Goal: Complete application form

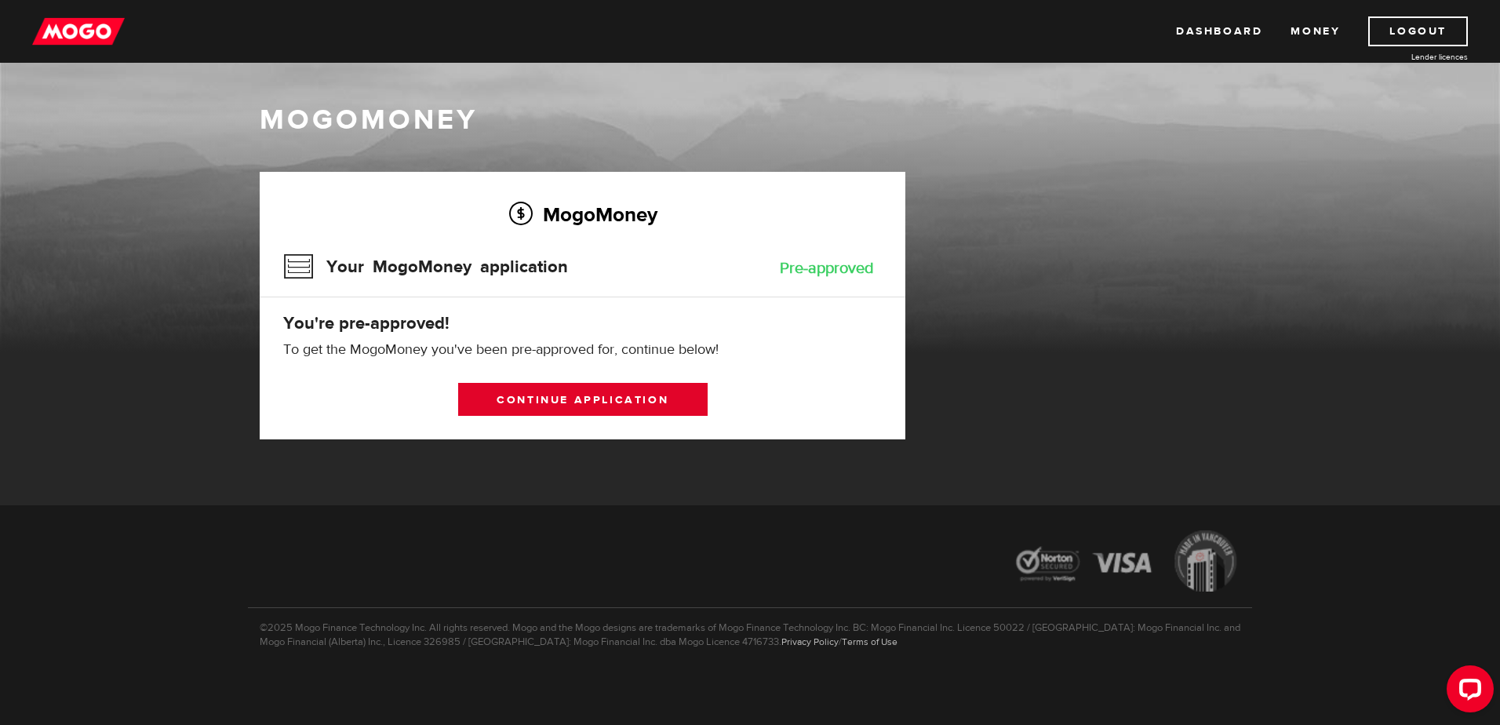
click at [504, 397] on link "Continue application" at bounding box center [582, 399] width 249 height 33
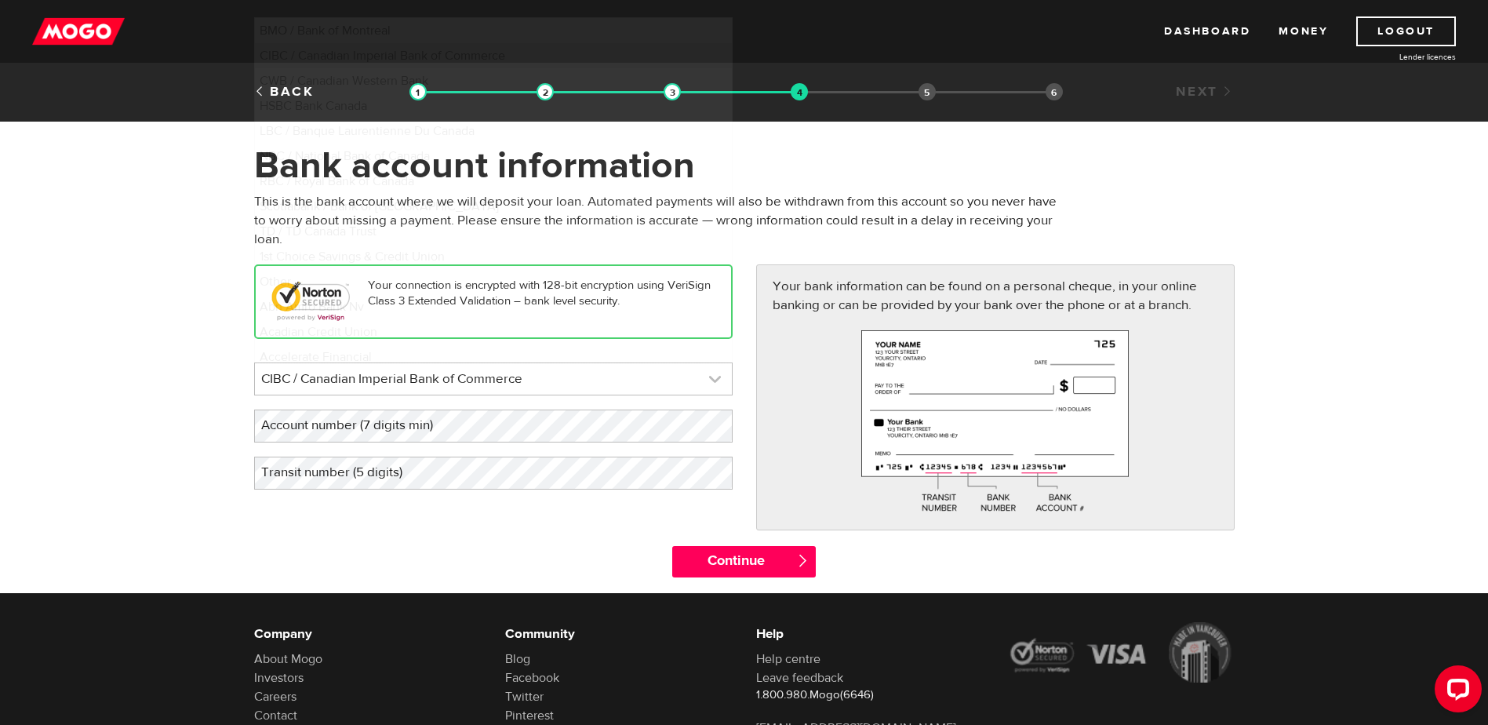
click at [448, 377] on link at bounding box center [493, 378] width 477 height 31
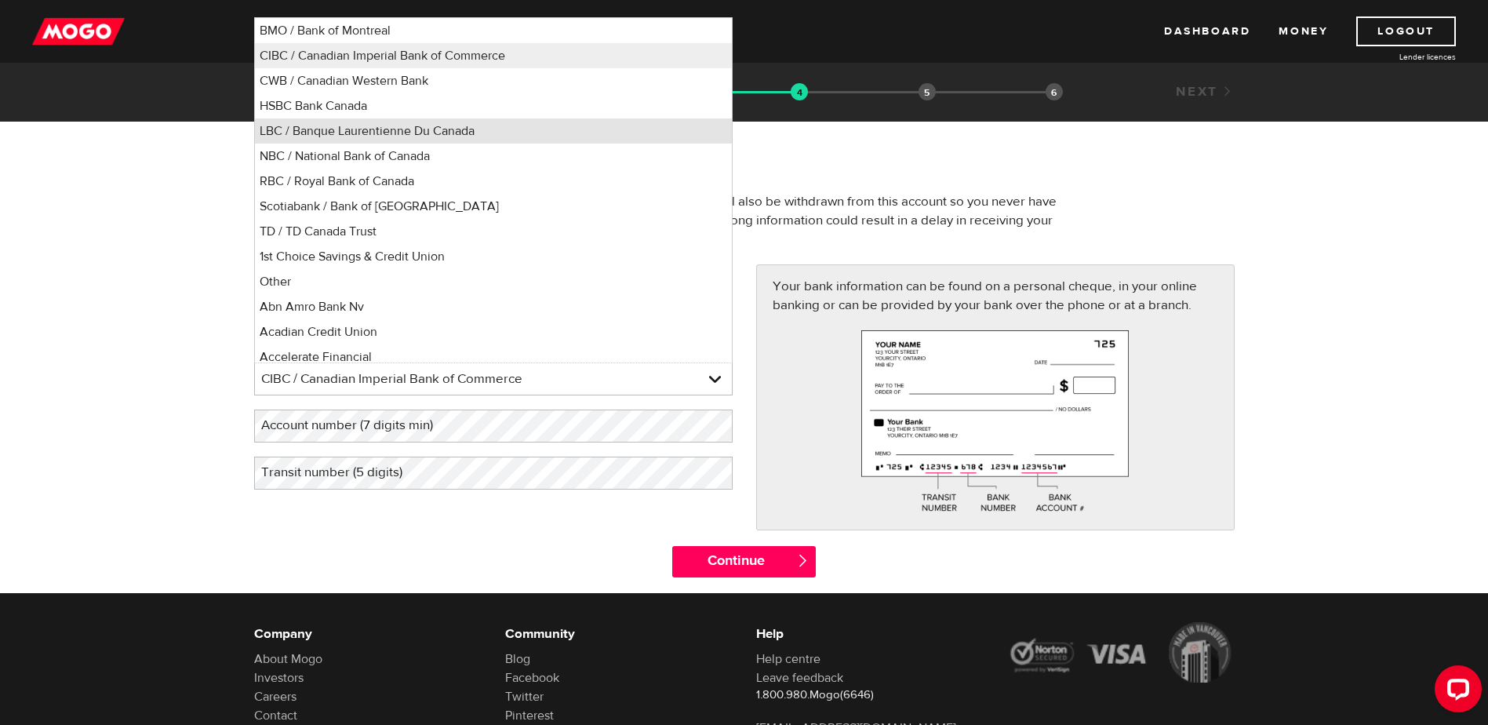
scroll to position [7, 0]
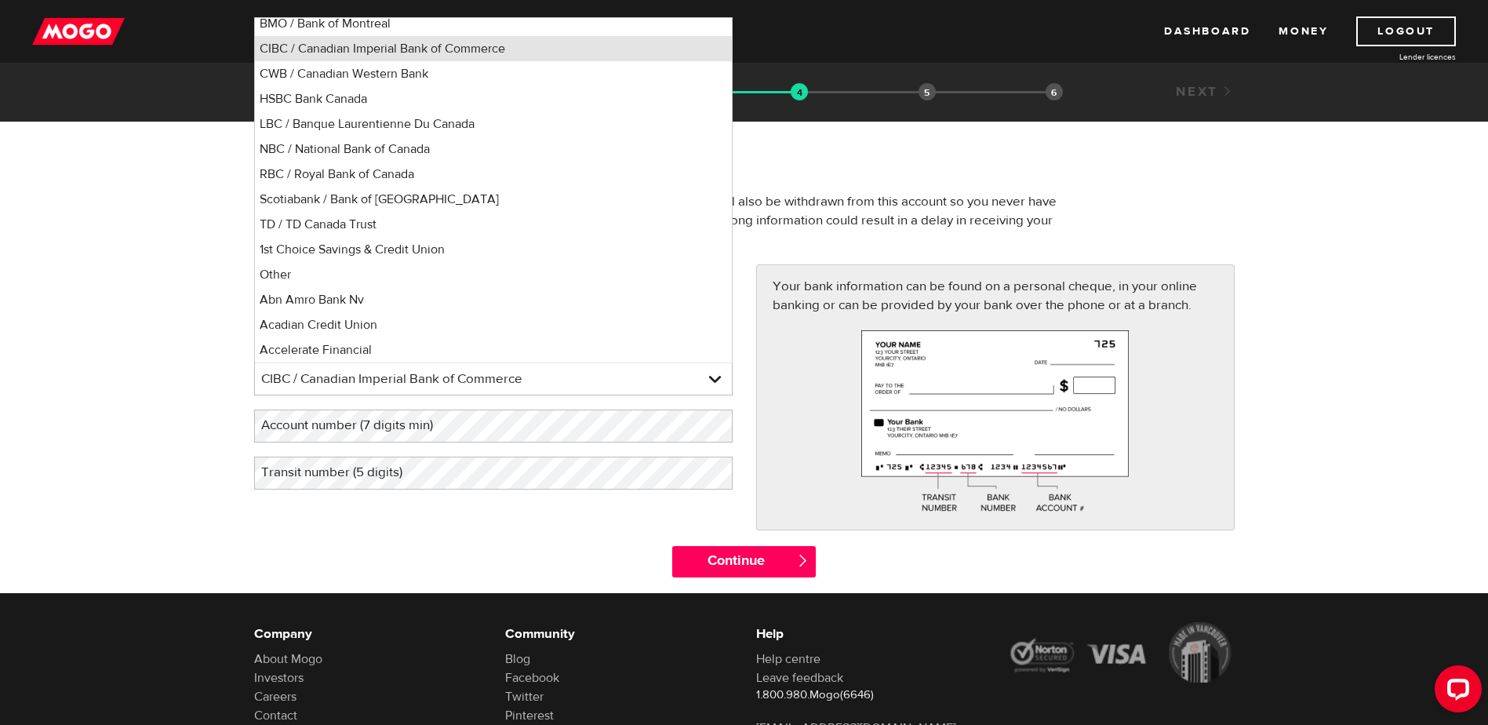
click at [365, 48] on li "CIBC / Canadian Imperial Bank of Commerce" at bounding box center [493, 48] width 477 height 25
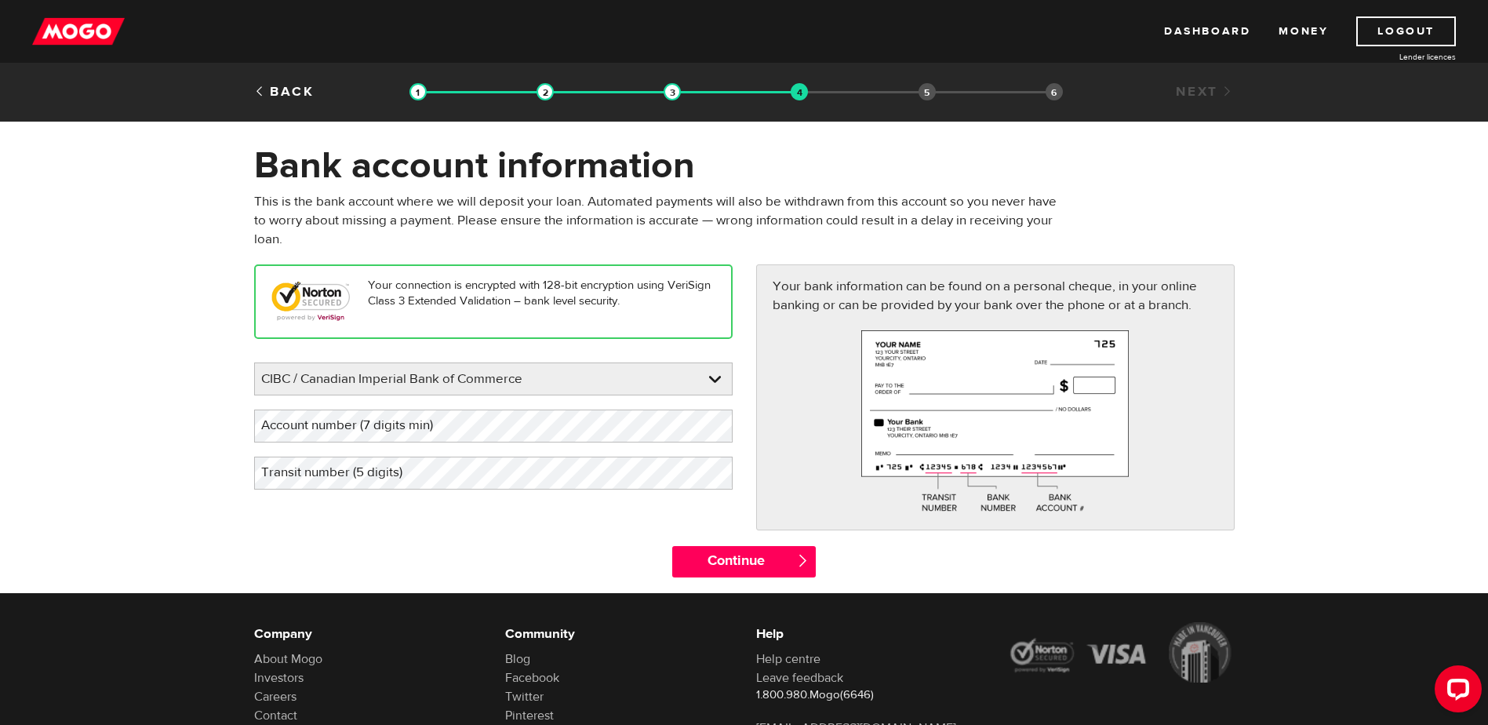
click at [324, 431] on label "Account number (7 digits min)" at bounding box center [359, 425] width 211 height 32
click at [1392, 25] on link "Logout" at bounding box center [1406, 31] width 100 height 30
